Goal: Task Accomplishment & Management: Use online tool/utility

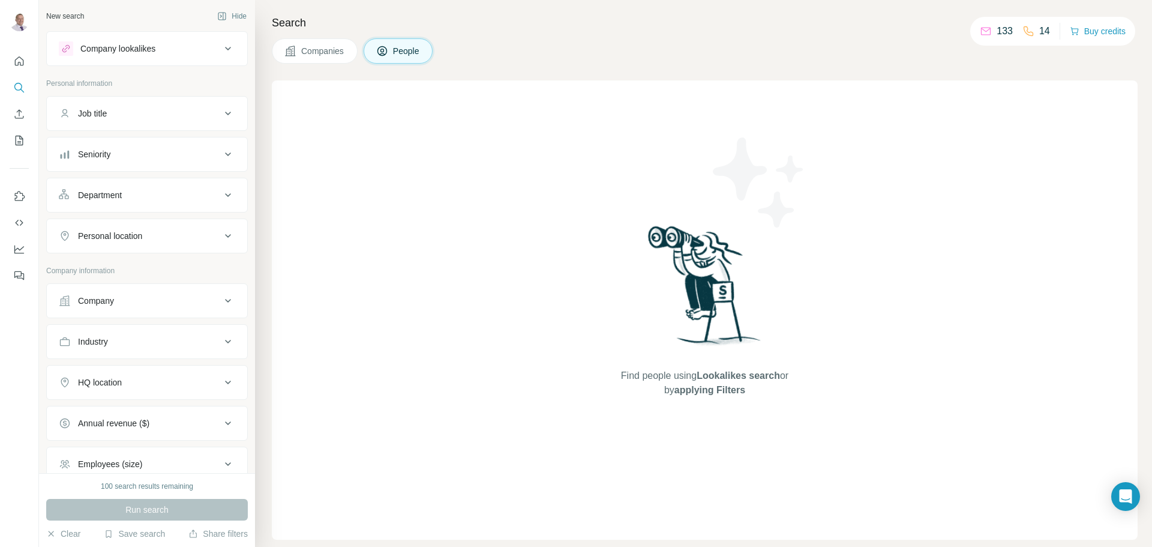
click at [129, 302] on div "Company" at bounding box center [140, 301] width 162 height 12
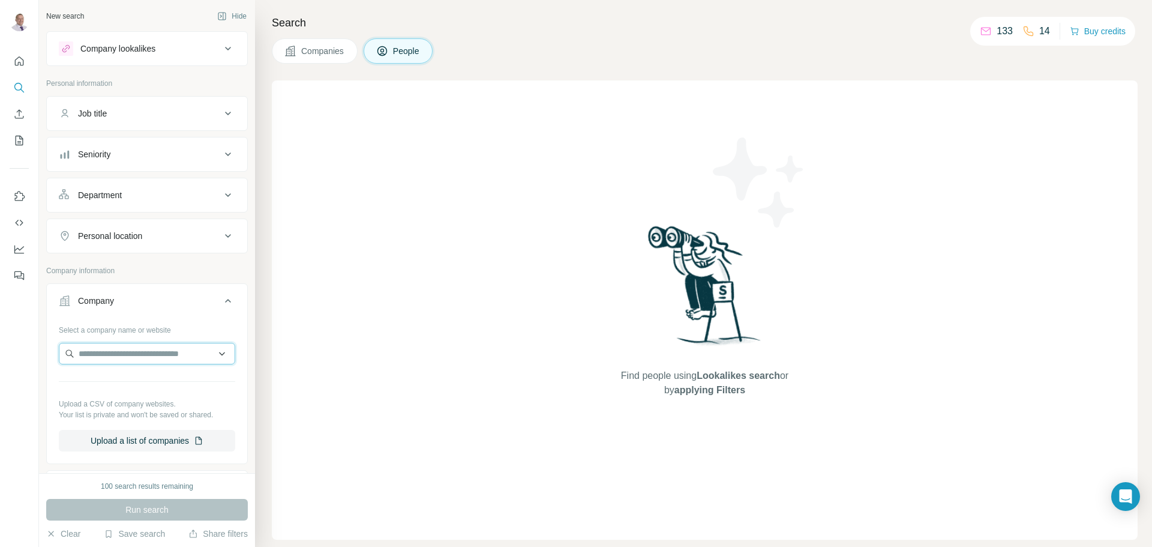
click at [122, 361] on input "text" at bounding box center [147, 354] width 176 height 22
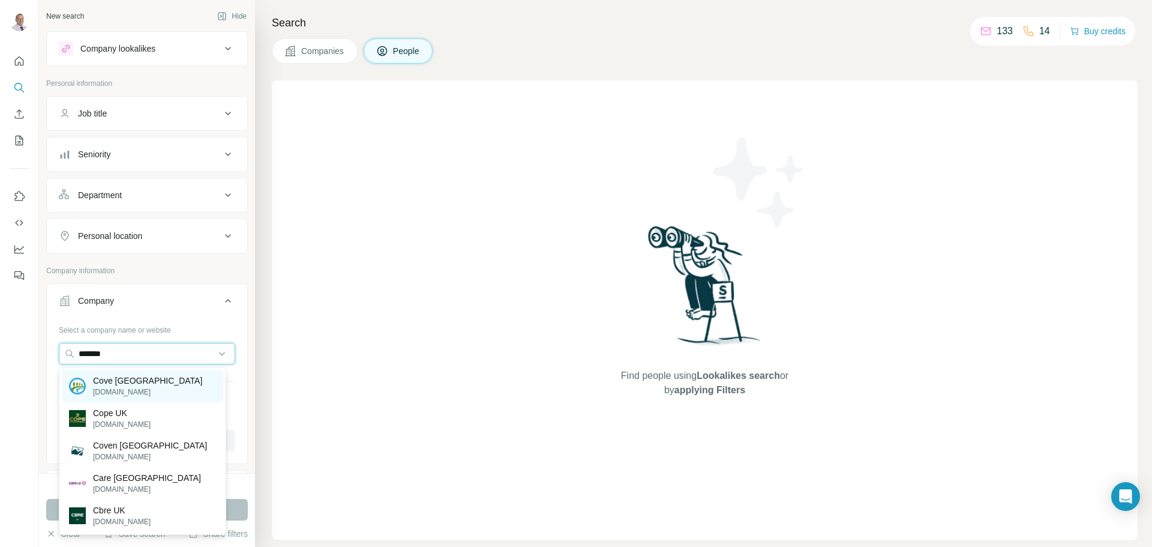
type input "*******"
click at [119, 380] on p "Cove [GEOGRAPHIC_DATA]" at bounding box center [147, 380] width 109 height 12
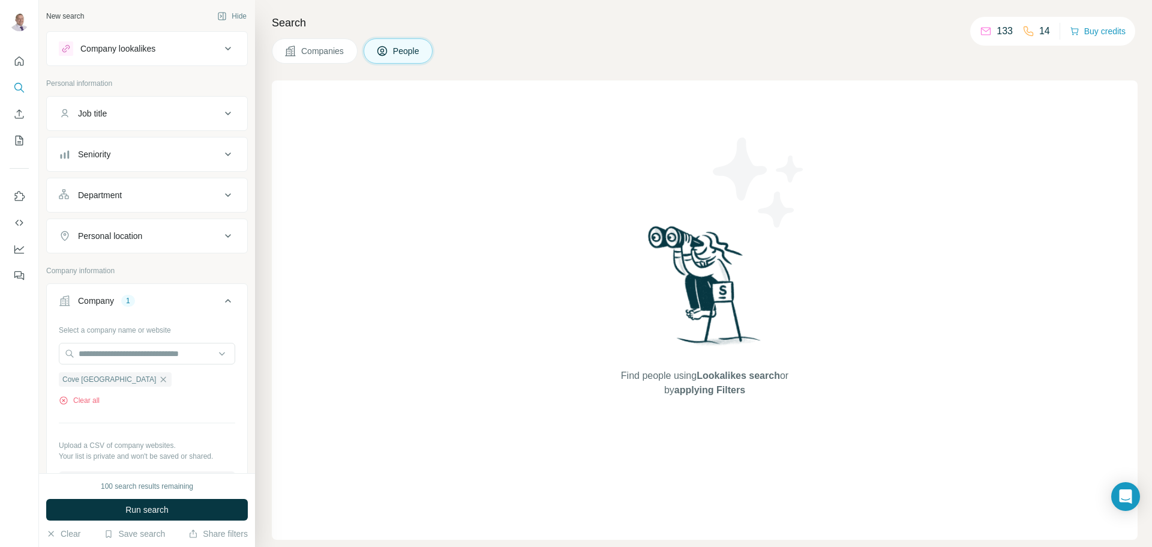
click at [179, 115] on div "Job title" at bounding box center [140, 113] width 162 height 12
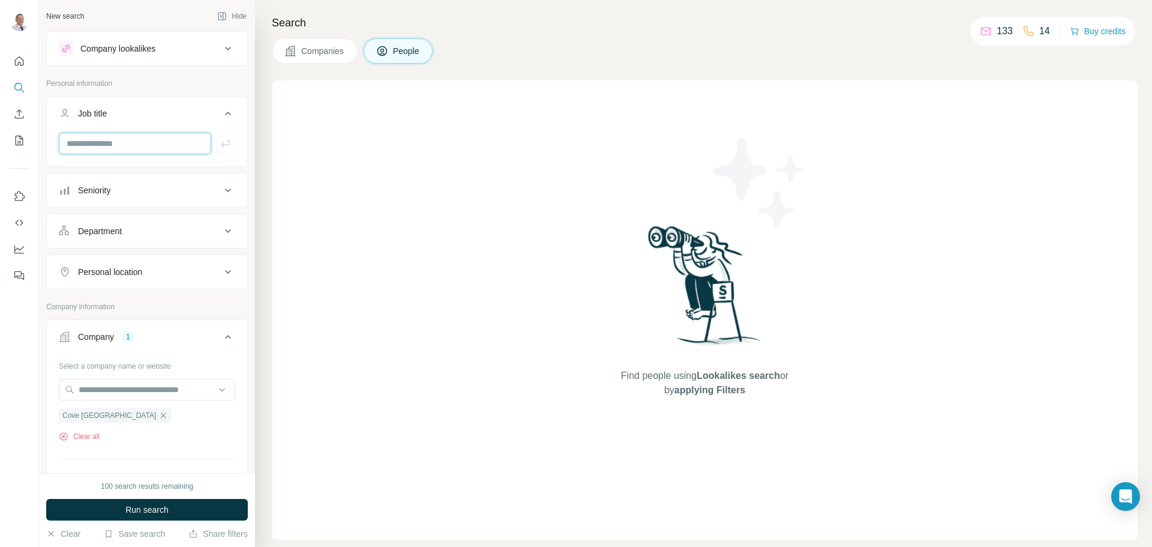
click at [166, 136] on input "text" at bounding box center [135, 144] width 152 height 22
type input "**********"
click at [221, 145] on icon "button" at bounding box center [225, 143] width 9 height 7
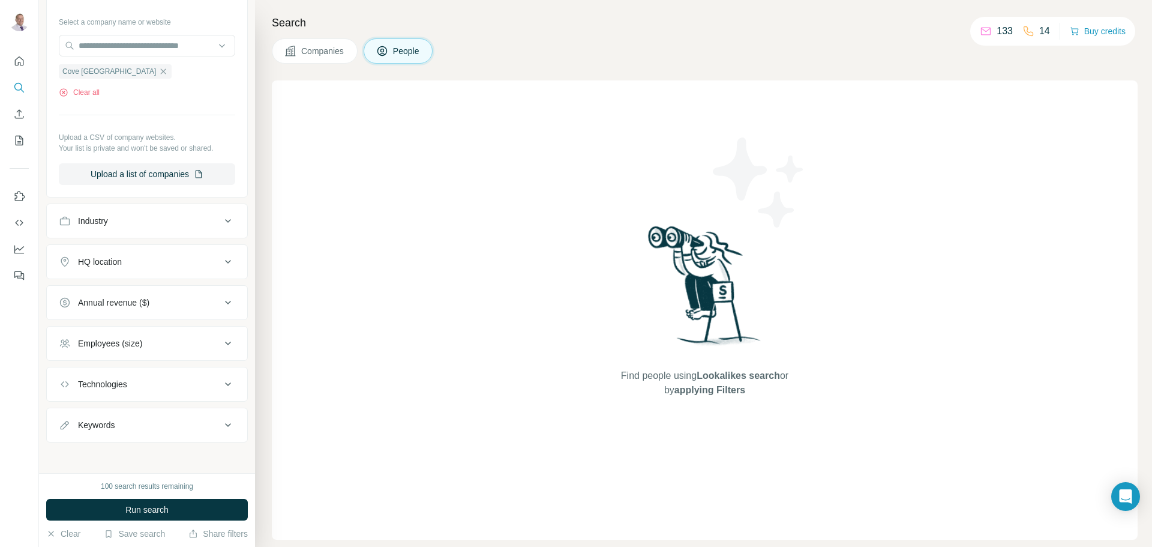
scroll to position [391, 0]
click at [163, 511] on span "Run search" at bounding box center [146, 509] width 43 height 12
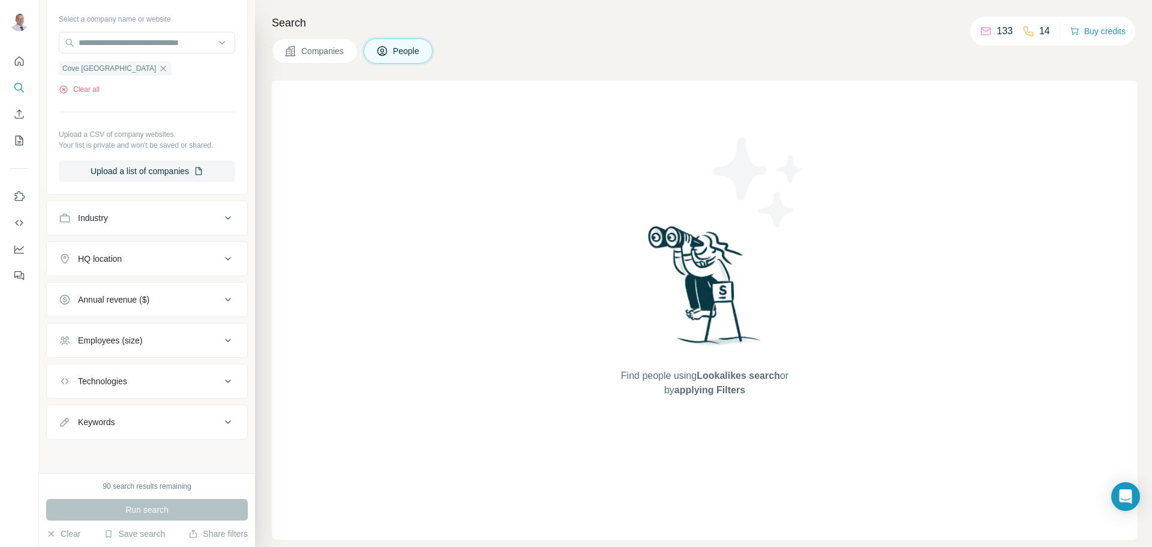
click at [136, 505] on div "Run search" at bounding box center [147, 510] width 202 height 22
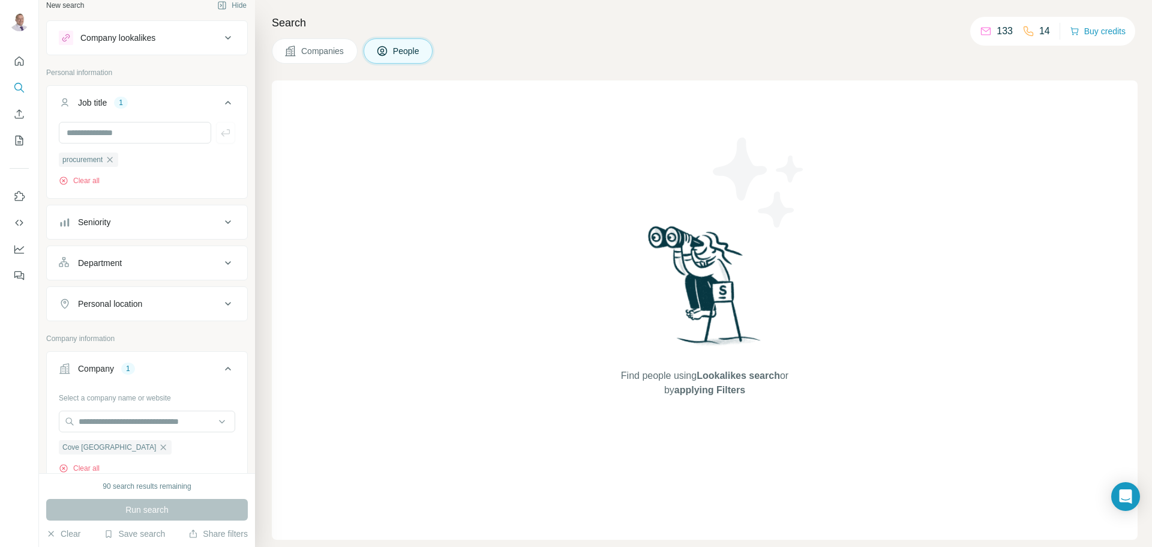
scroll to position [0, 0]
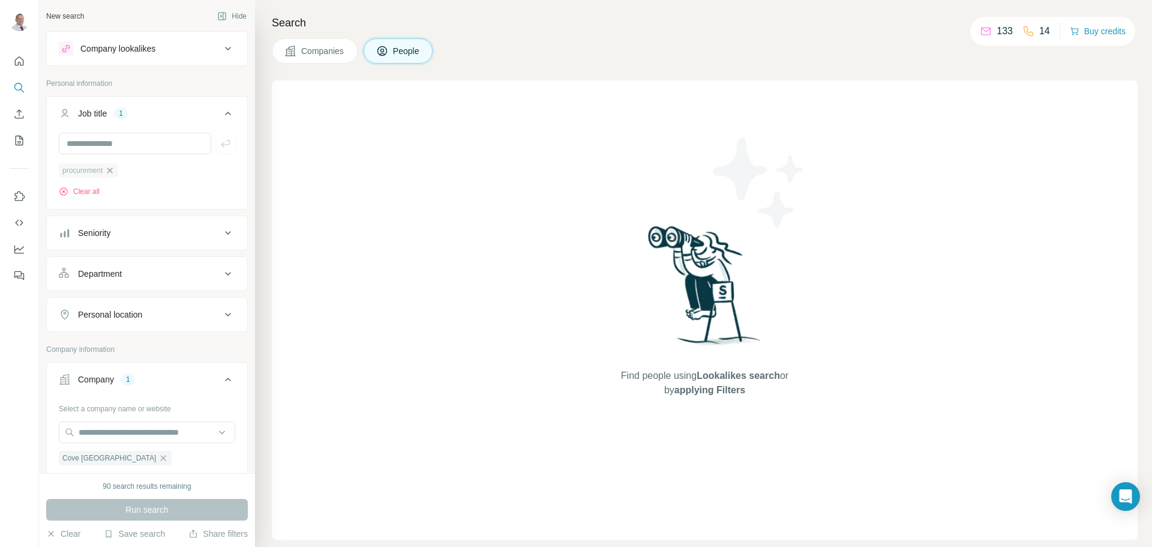
click at [112, 172] on icon "button" at bounding box center [109, 169] width 5 height 5
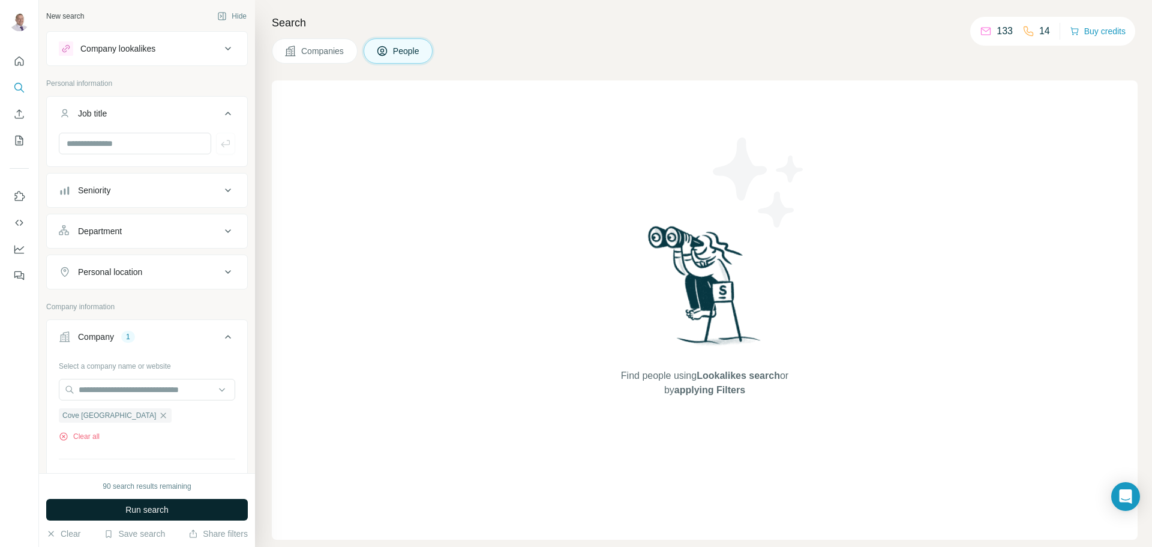
click at [136, 510] on span "Run search" at bounding box center [146, 509] width 43 height 12
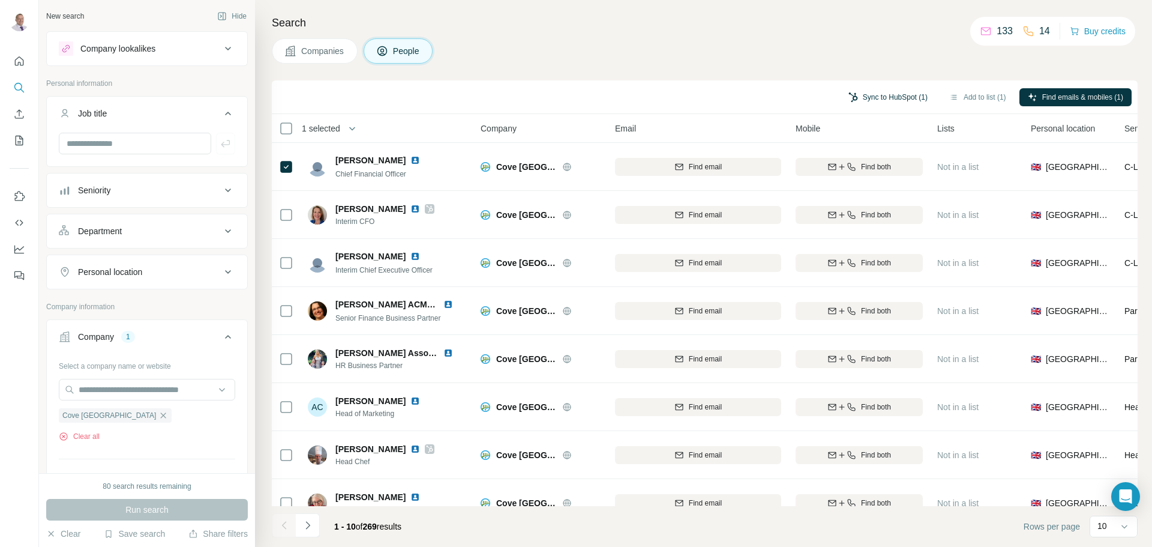
click at [888, 98] on button "Sync to HubSpot (1)" at bounding box center [888, 97] width 96 height 18
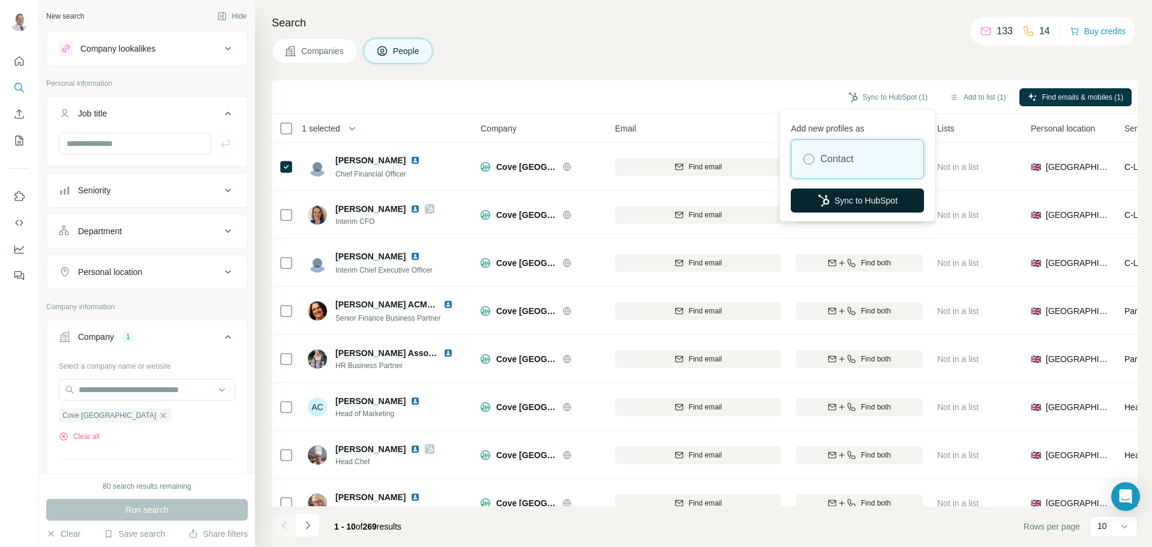
click at [860, 199] on button "Sync to HubSpot" at bounding box center [857, 200] width 133 height 24
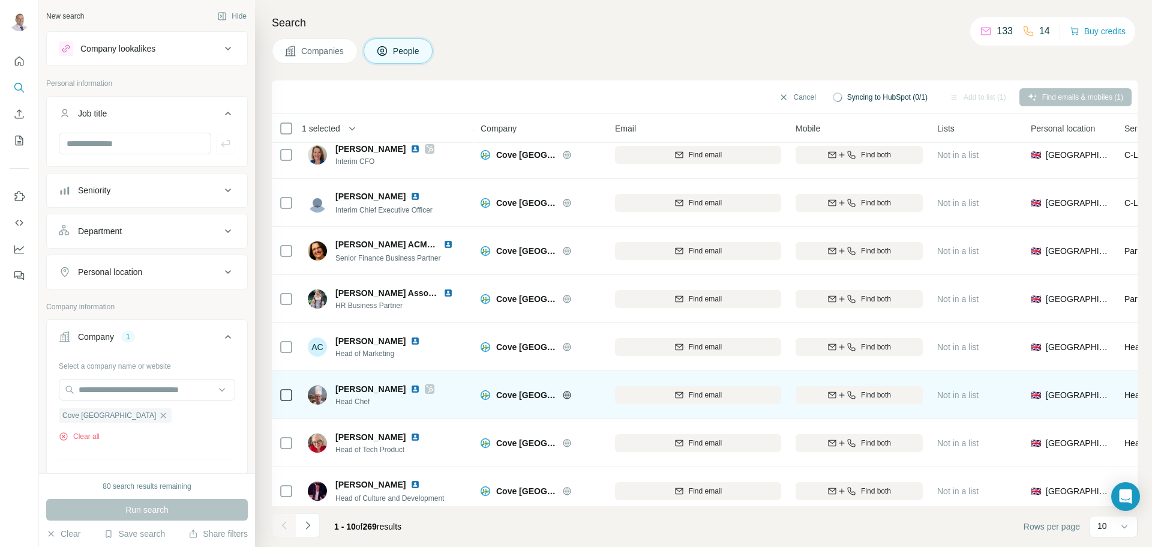
scroll to position [123, 0]
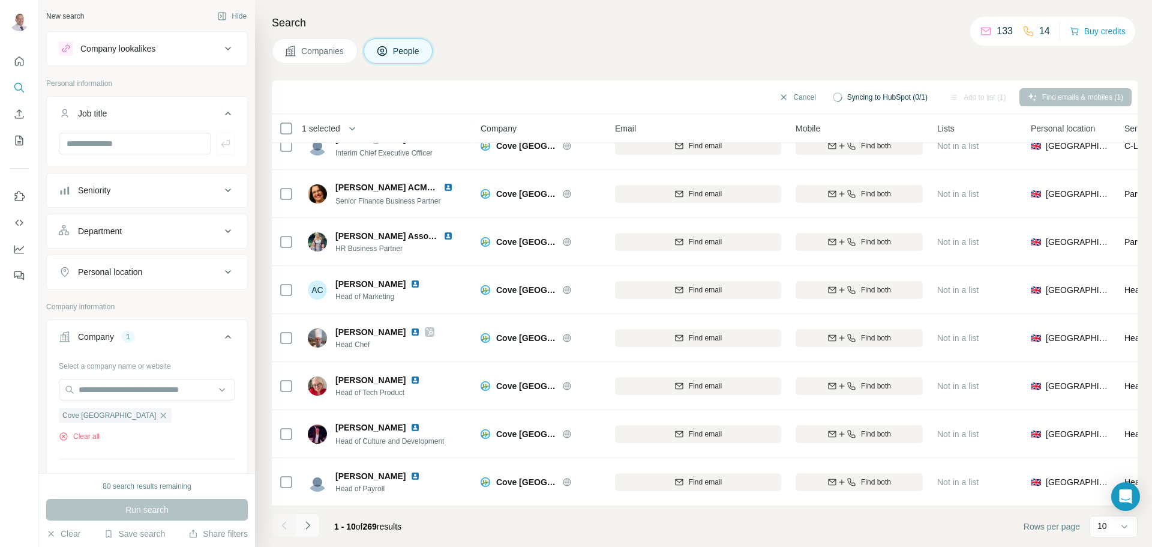
click at [311, 526] on icon "Navigate to next page" at bounding box center [308, 525] width 12 height 12
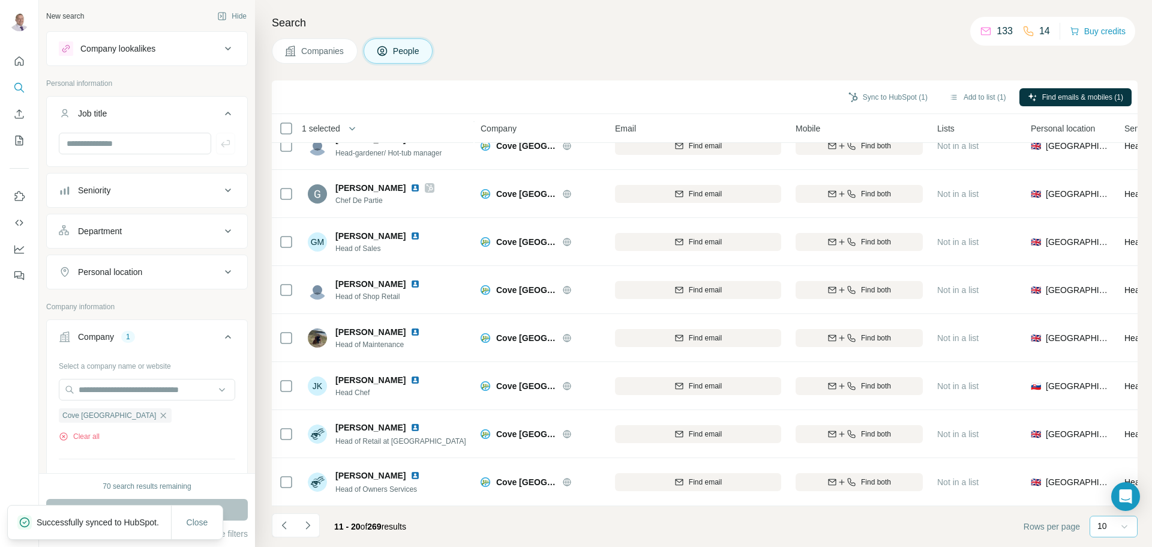
click at [1125, 529] on icon at bounding box center [1124, 526] width 12 height 12
click at [1109, 436] on p "60" at bounding box center [1105, 434] width 10 height 12
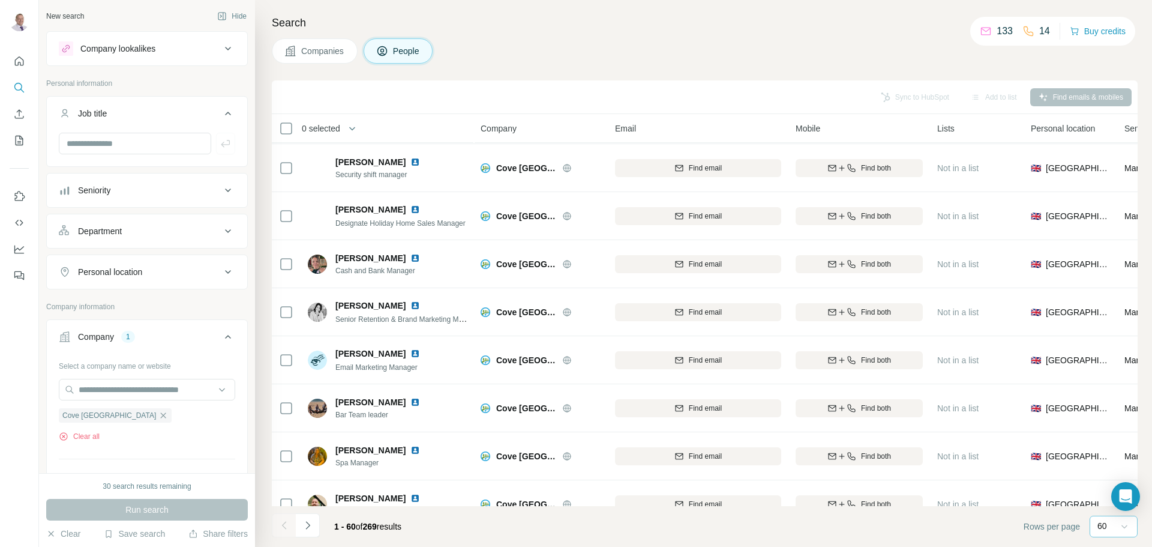
scroll to position [2523, 0]
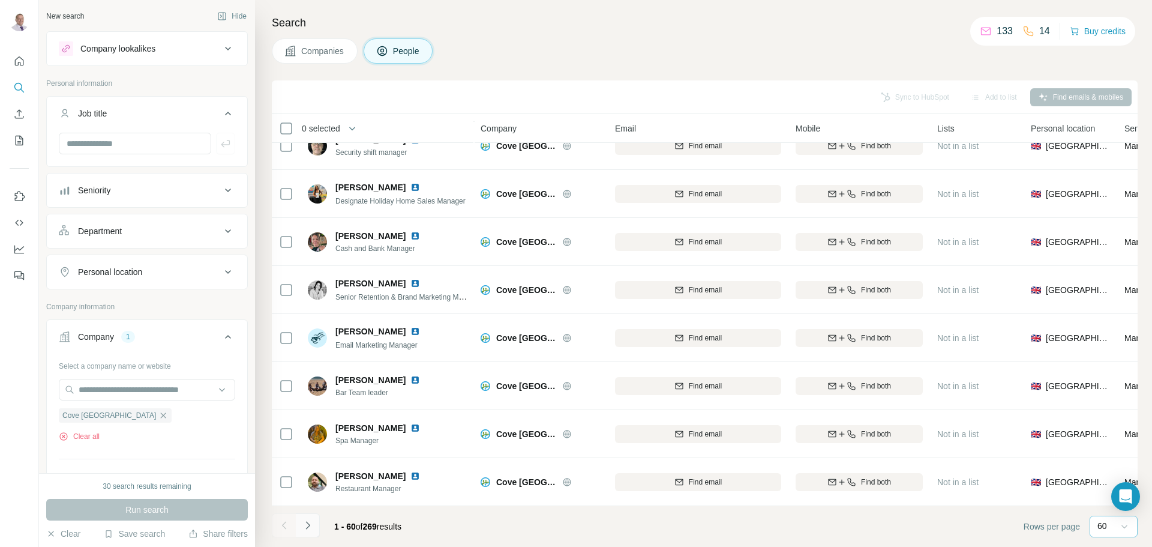
click at [306, 528] on icon "Navigate to next page" at bounding box center [307, 525] width 4 height 8
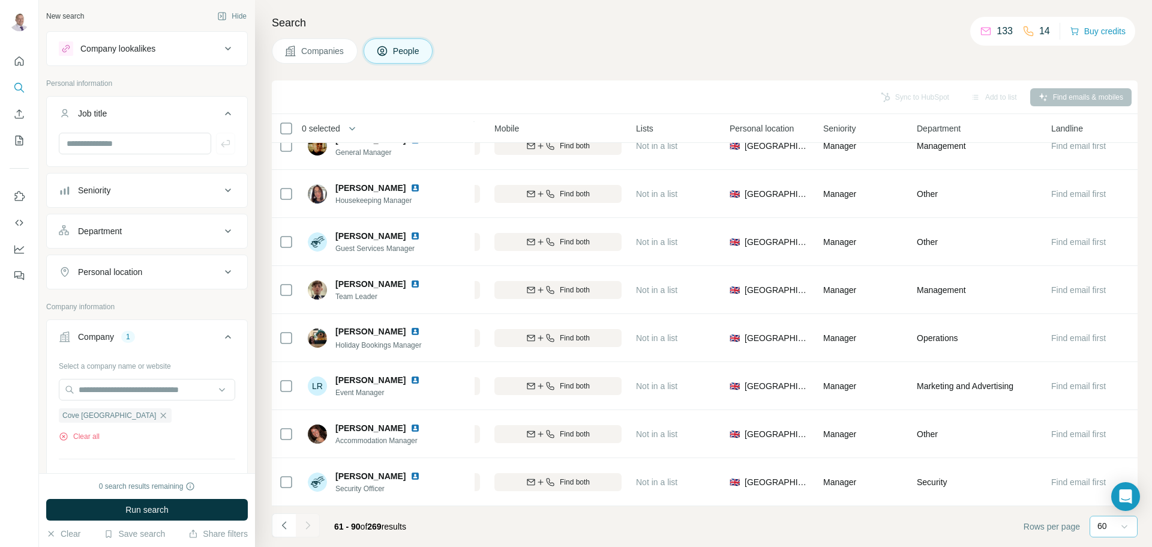
scroll to position [1083, 0]
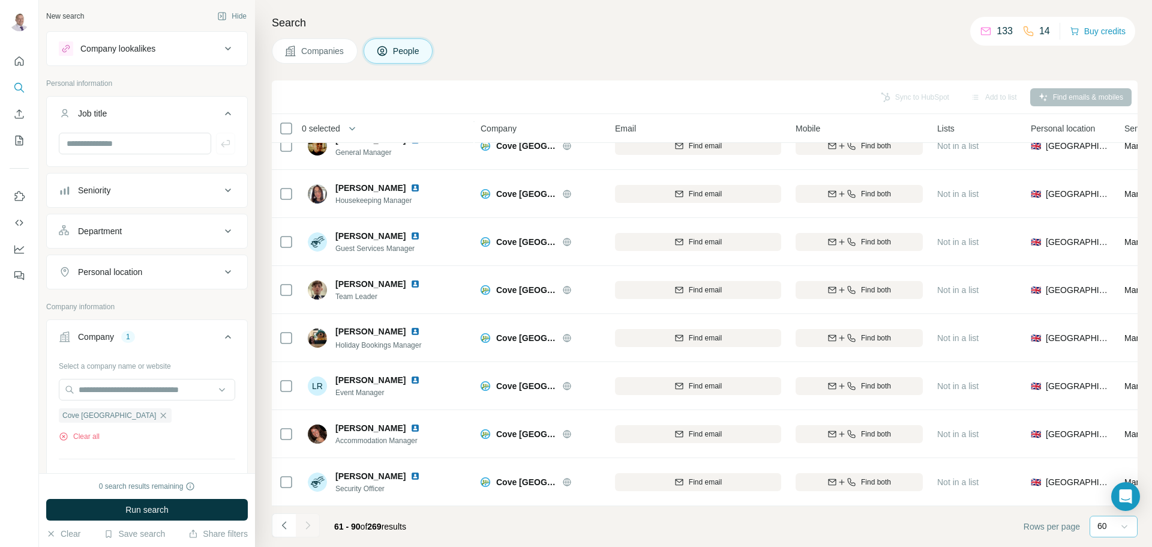
click at [117, 232] on div "Department" at bounding box center [100, 231] width 44 height 12
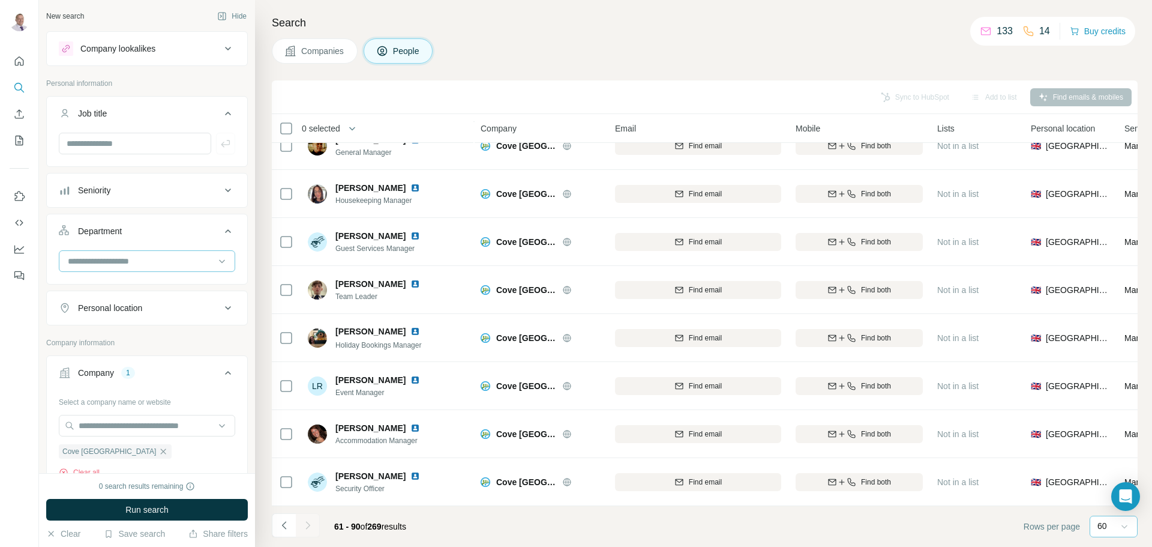
click at [121, 264] on input at bounding box center [141, 260] width 148 height 13
type input "**"
click at [98, 307] on p "Procurement" at bounding box center [93, 310] width 48 height 12
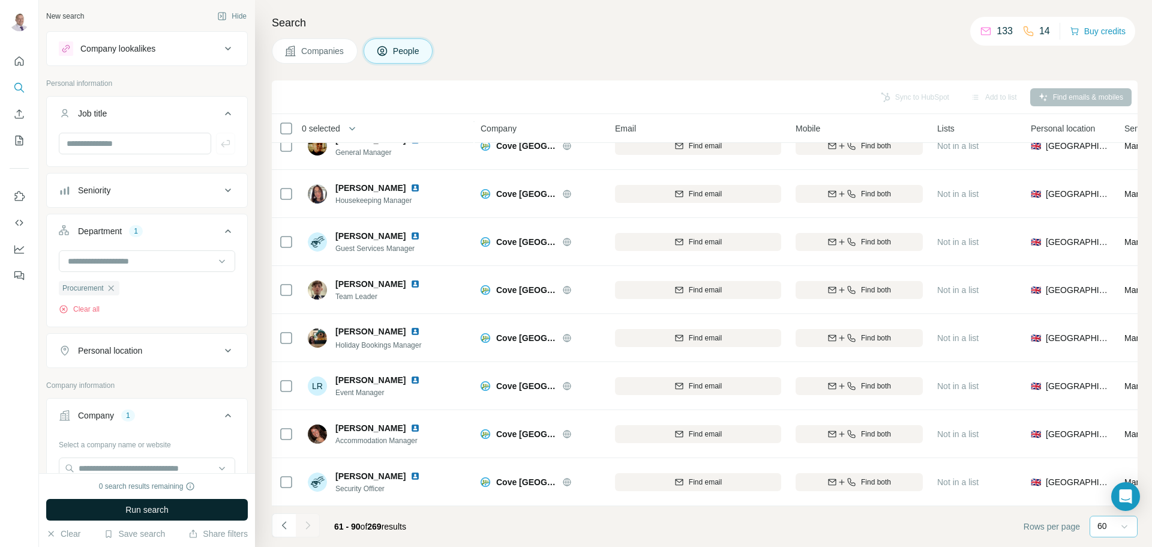
click at [140, 509] on span "Run search" at bounding box center [146, 509] width 43 height 12
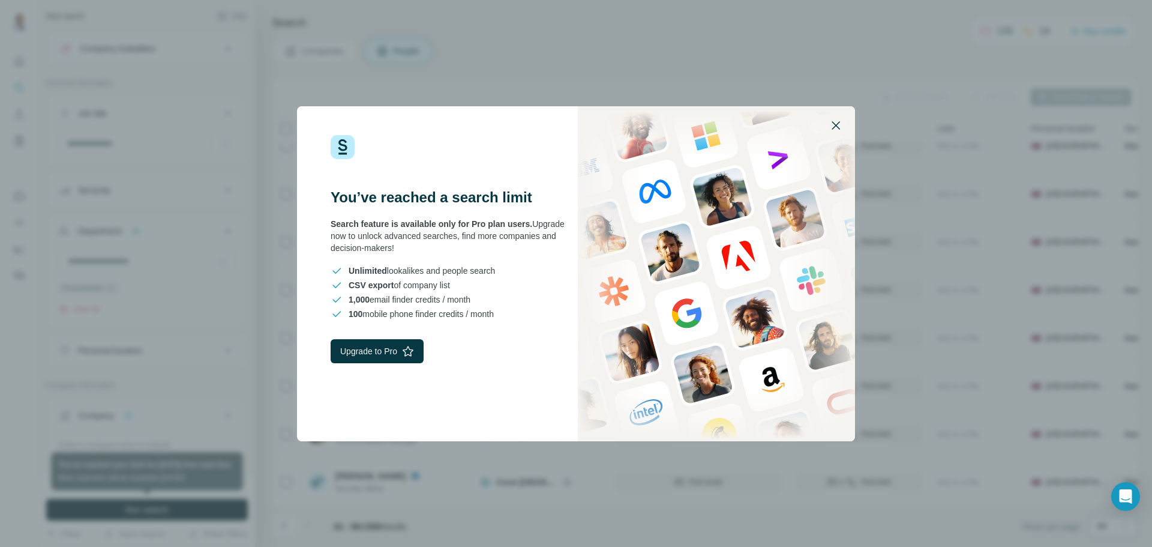
click at [836, 127] on icon "button" at bounding box center [836, 125] width 14 height 14
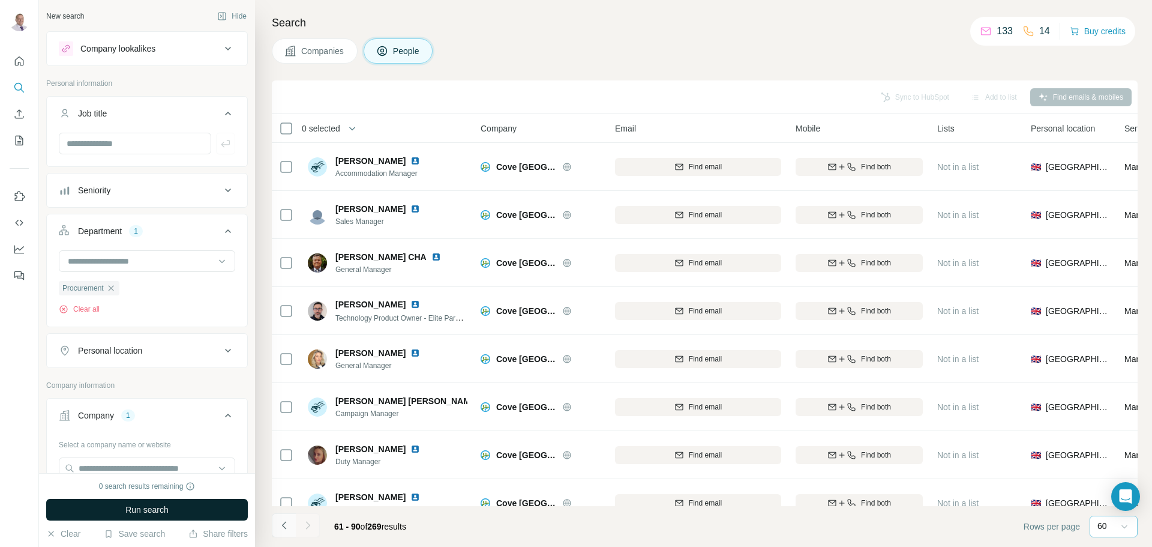
click at [290, 524] on button "Navigate to previous page" at bounding box center [284, 525] width 24 height 24
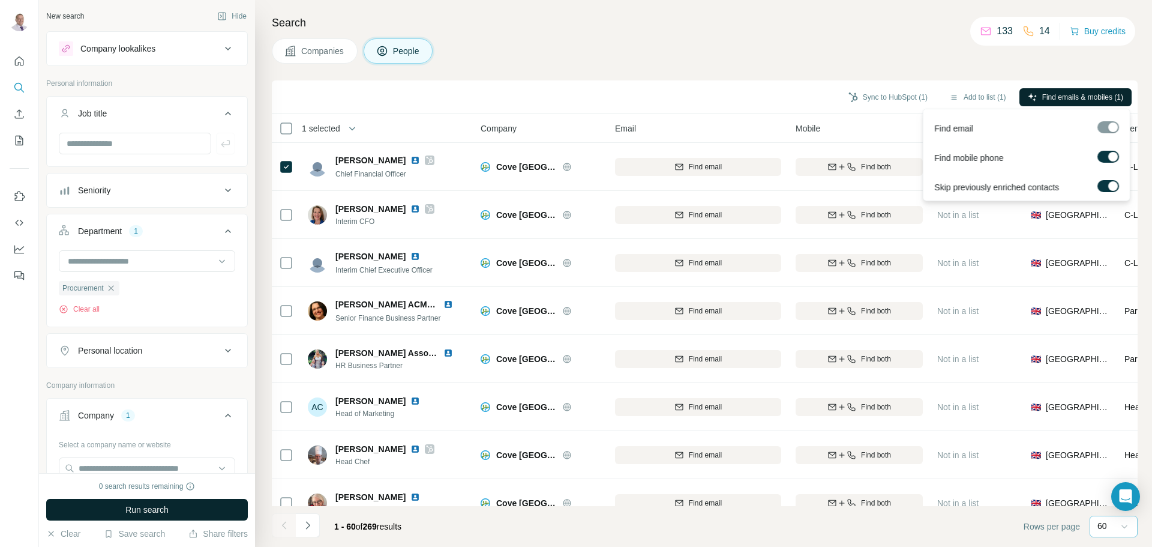
click at [1069, 97] on span "Find emails & mobiles (1)" at bounding box center [1082, 97] width 81 height 11
click at [875, 94] on button "Sync to HubSpot (1)" at bounding box center [888, 97] width 96 height 18
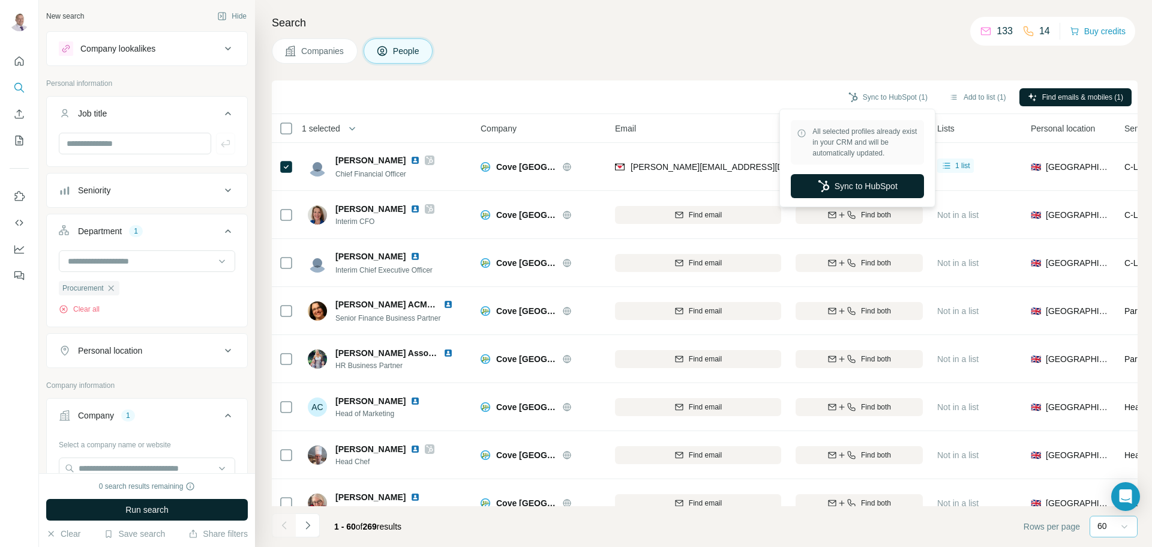
click at [853, 184] on button "Sync to HubSpot" at bounding box center [857, 186] width 133 height 24
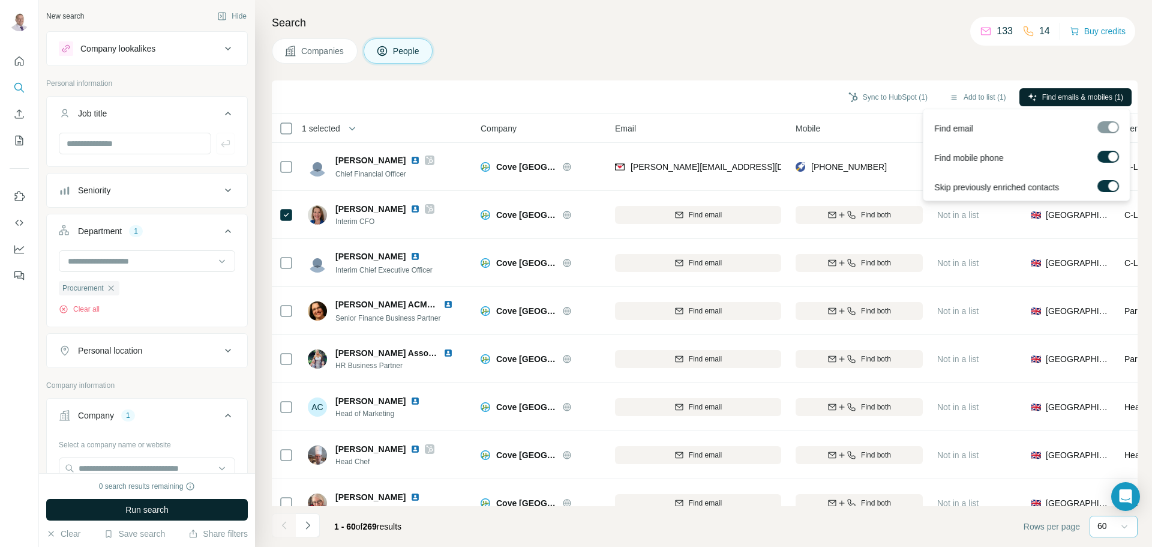
click at [1072, 95] on span "Find emails & mobiles (1)" at bounding box center [1082, 97] width 81 height 11
click at [865, 97] on button "Sync to HubSpot (1)" at bounding box center [888, 97] width 96 height 18
